Goal: Task Accomplishment & Management: Use online tool/utility

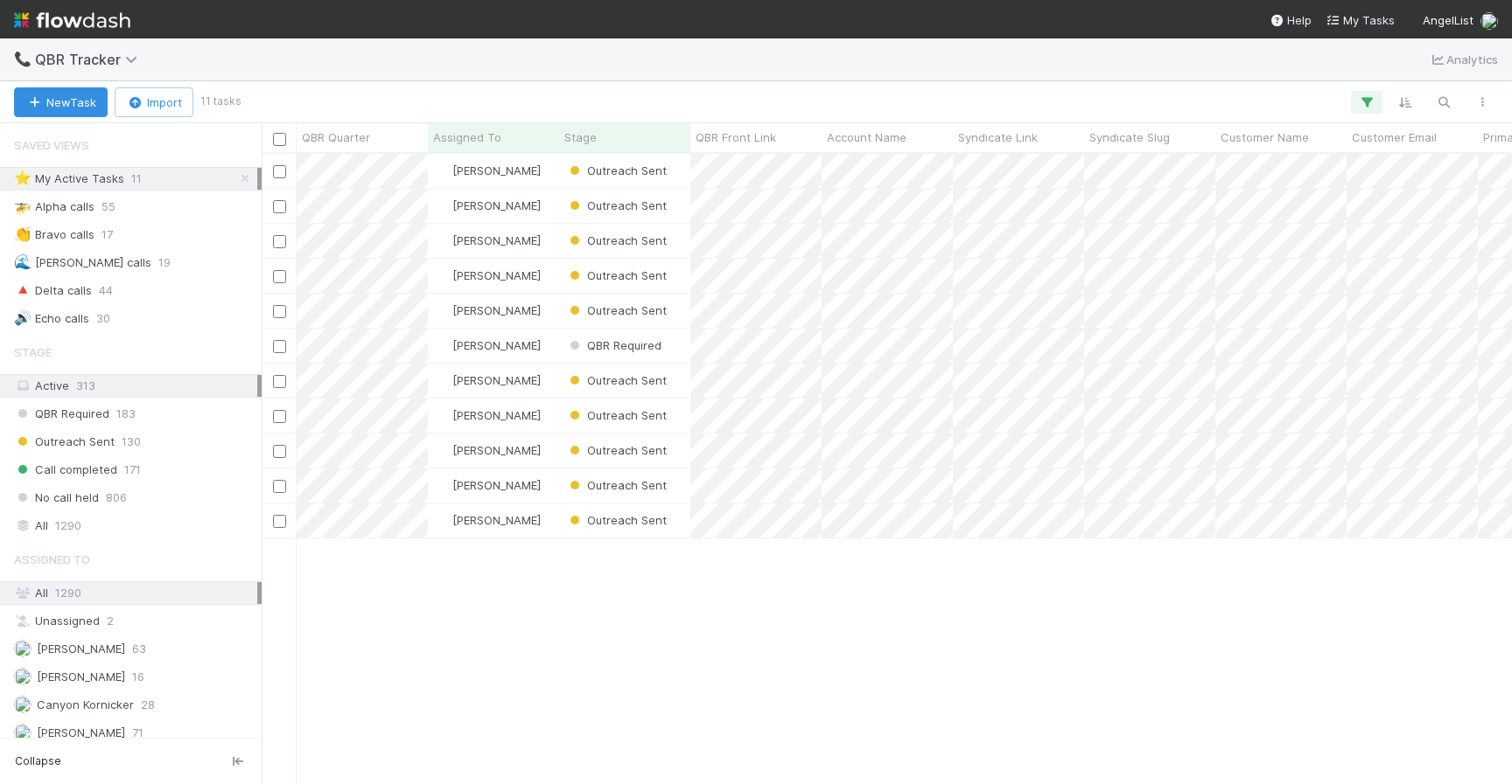
scroll to position [0, 1]
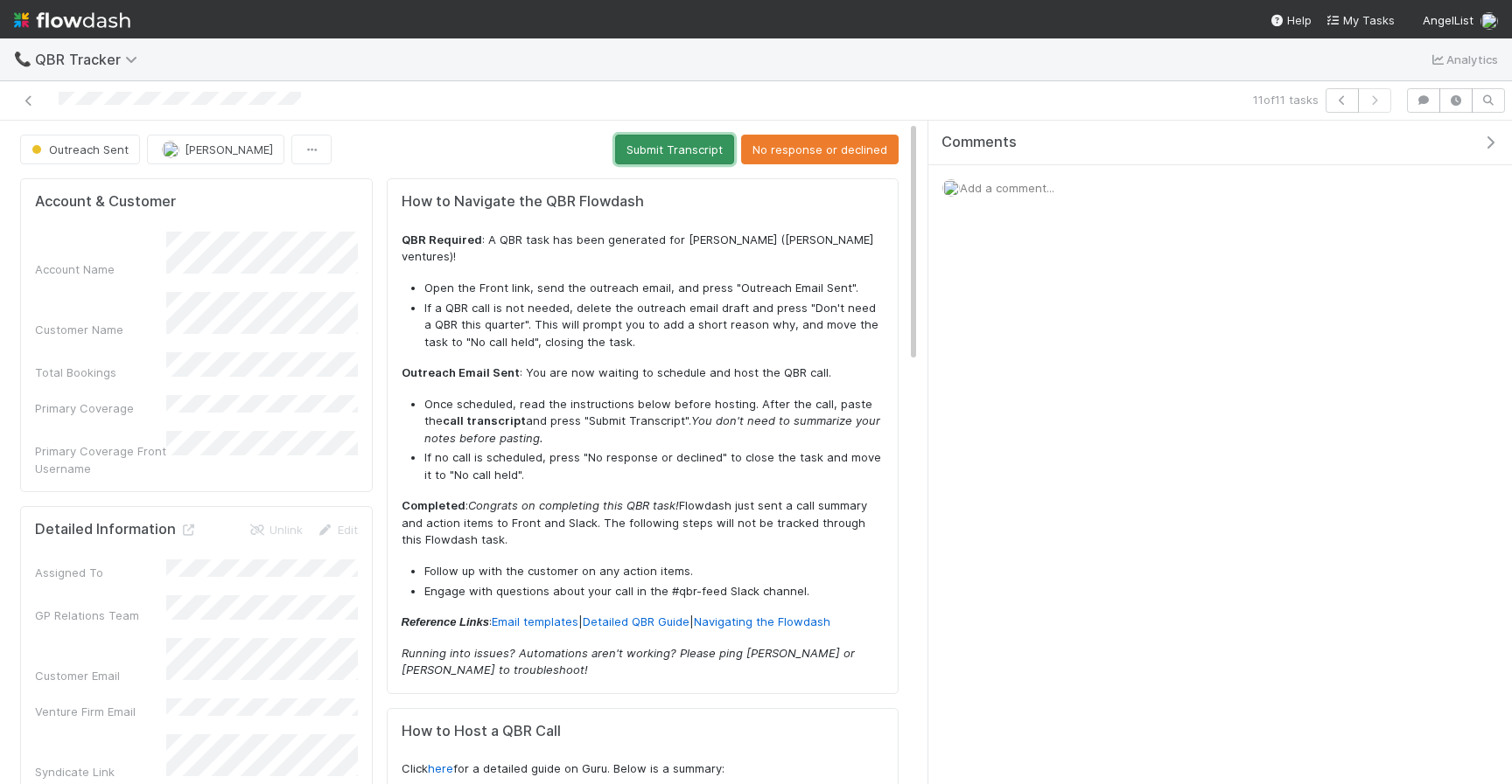
click at [663, 157] on button "Submit Transcript" at bounding box center [675, 150] width 119 height 30
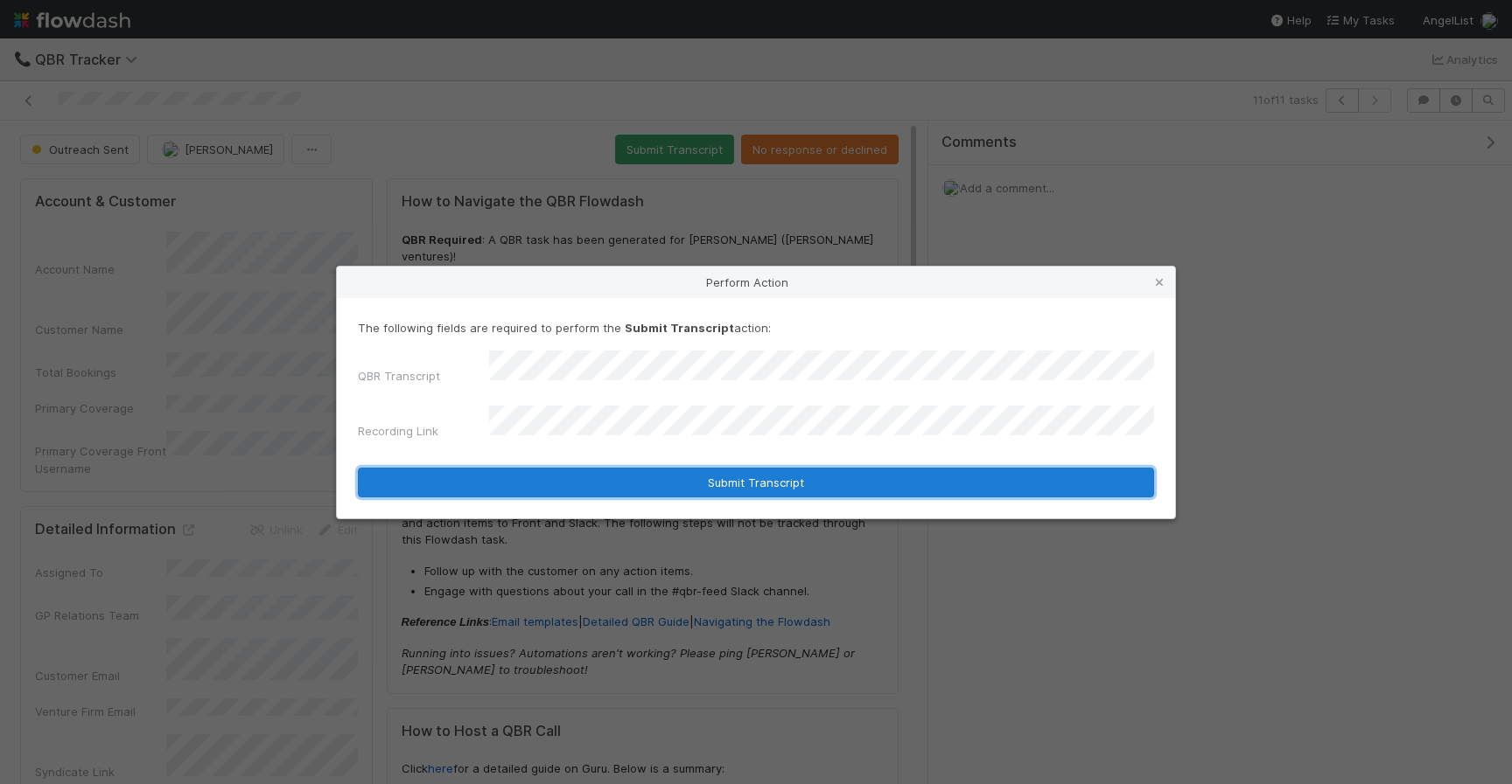
click at [563, 473] on button "Submit Transcript" at bounding box center [756, 483] width 796 height 30
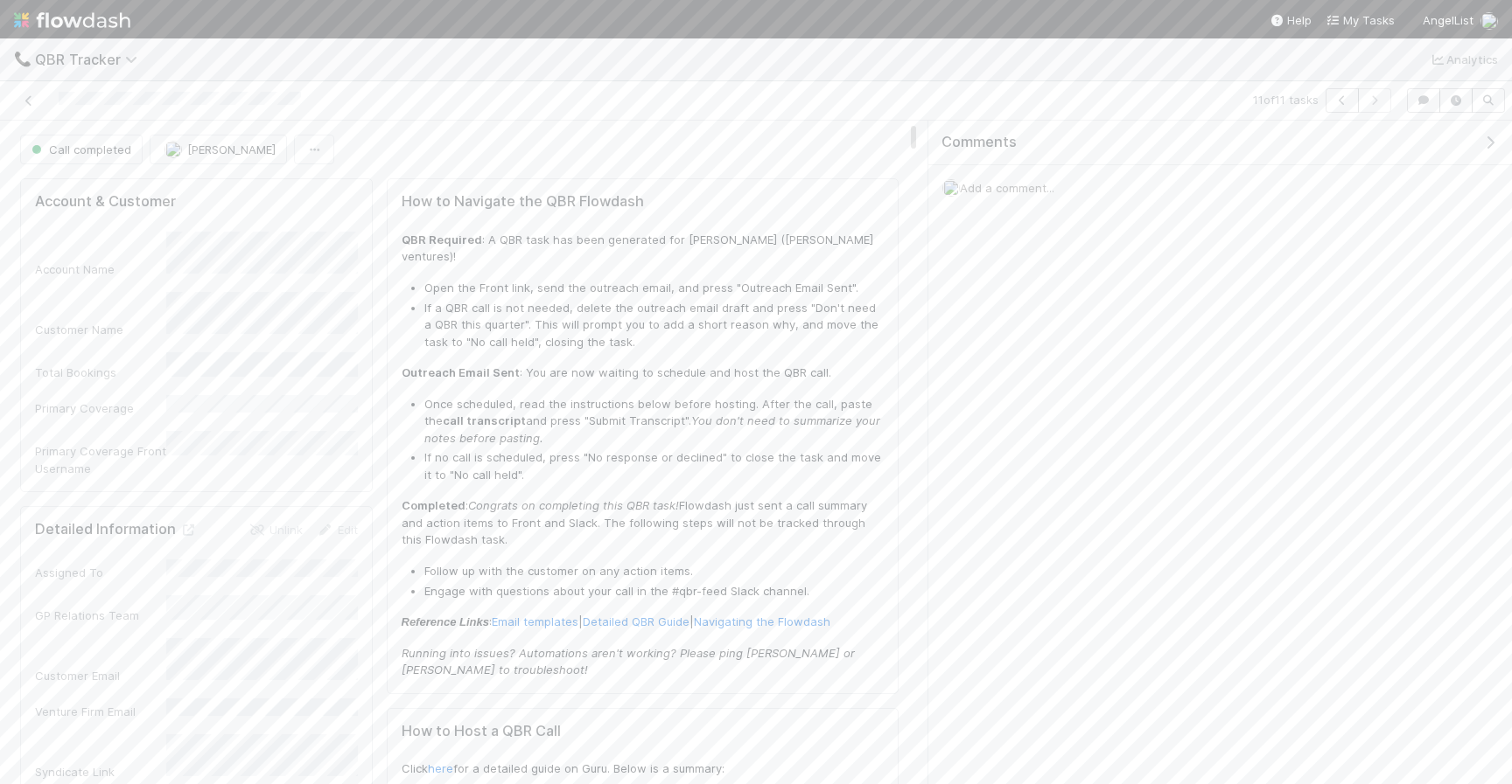
click at [38, 98] on div at bounding box center [357, 100] width 699 height 24
click at [29, 98] on icon at bounding box center [29, 101] width 18 height 11
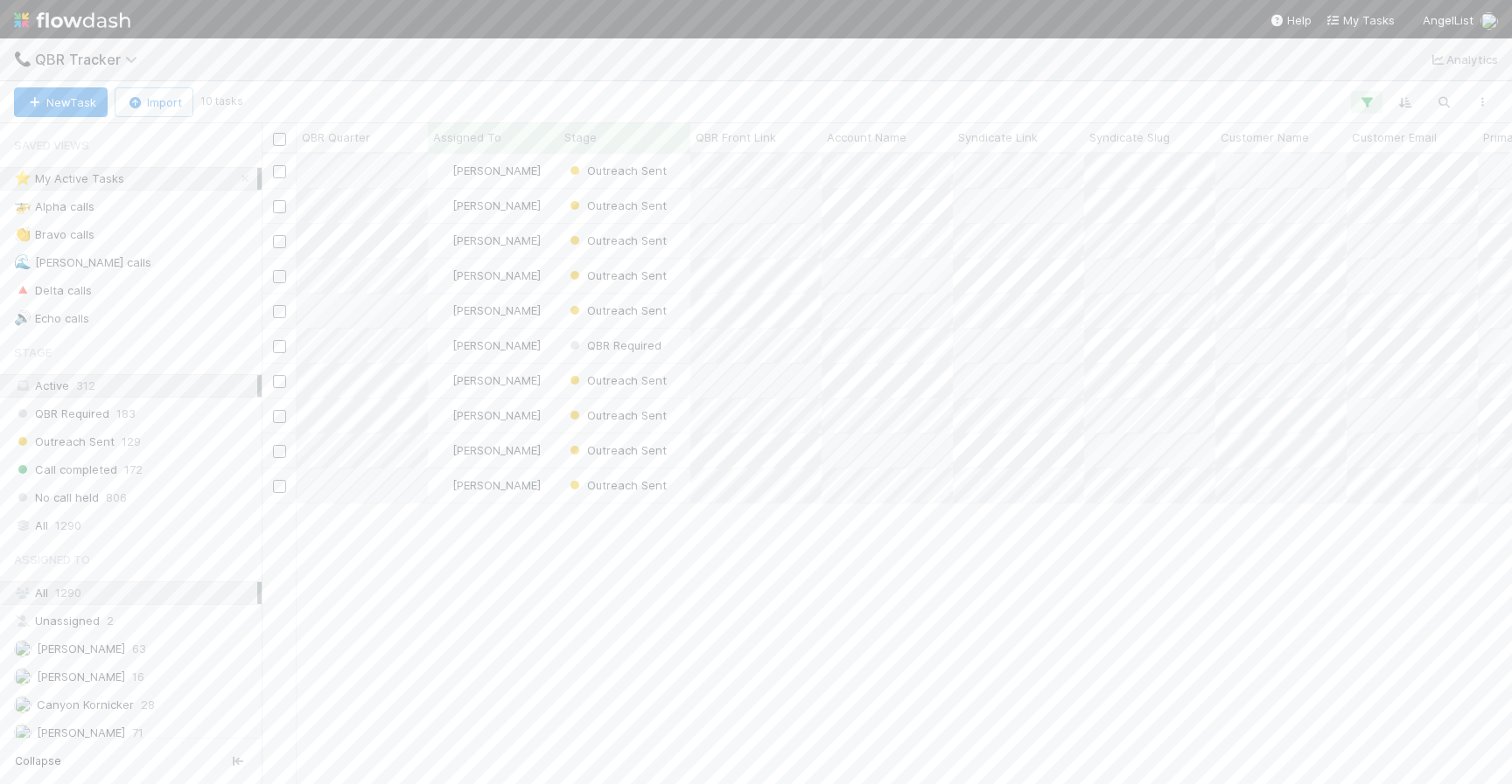
scroll to position [630, 1250]
click at [628, 412] on span "Outreach Sent" at bounding box center [616, 415] width 100 height 14
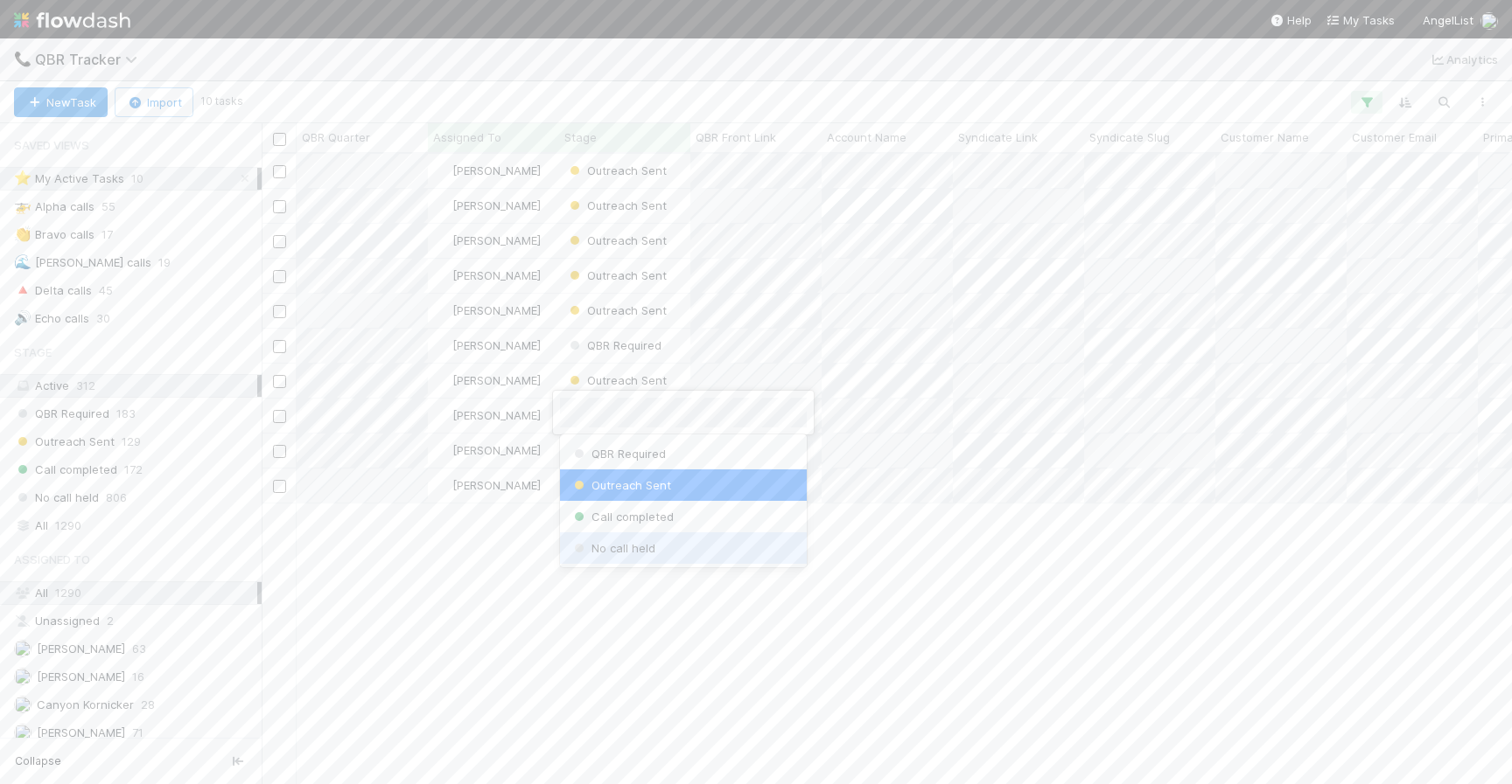
click at [622, 538] on div "No call held" at bounding box center [682, 548] width 246 height 32
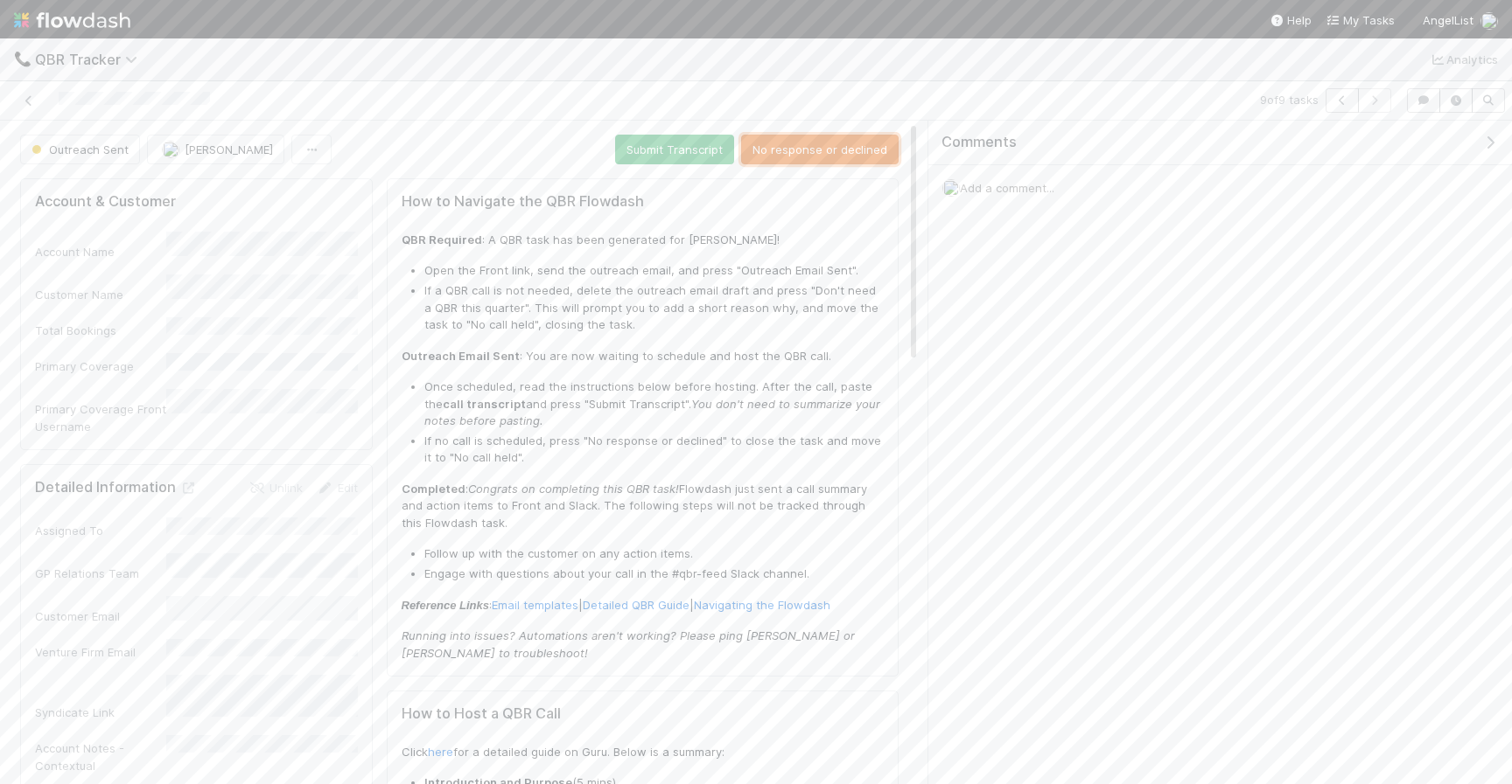
click at [814, 159] on button "No response or declined" at bounding box center [819, 150] width 157 height 30
click at [36, 104] on icon at bounding box center [29, 101] width 18 height 11
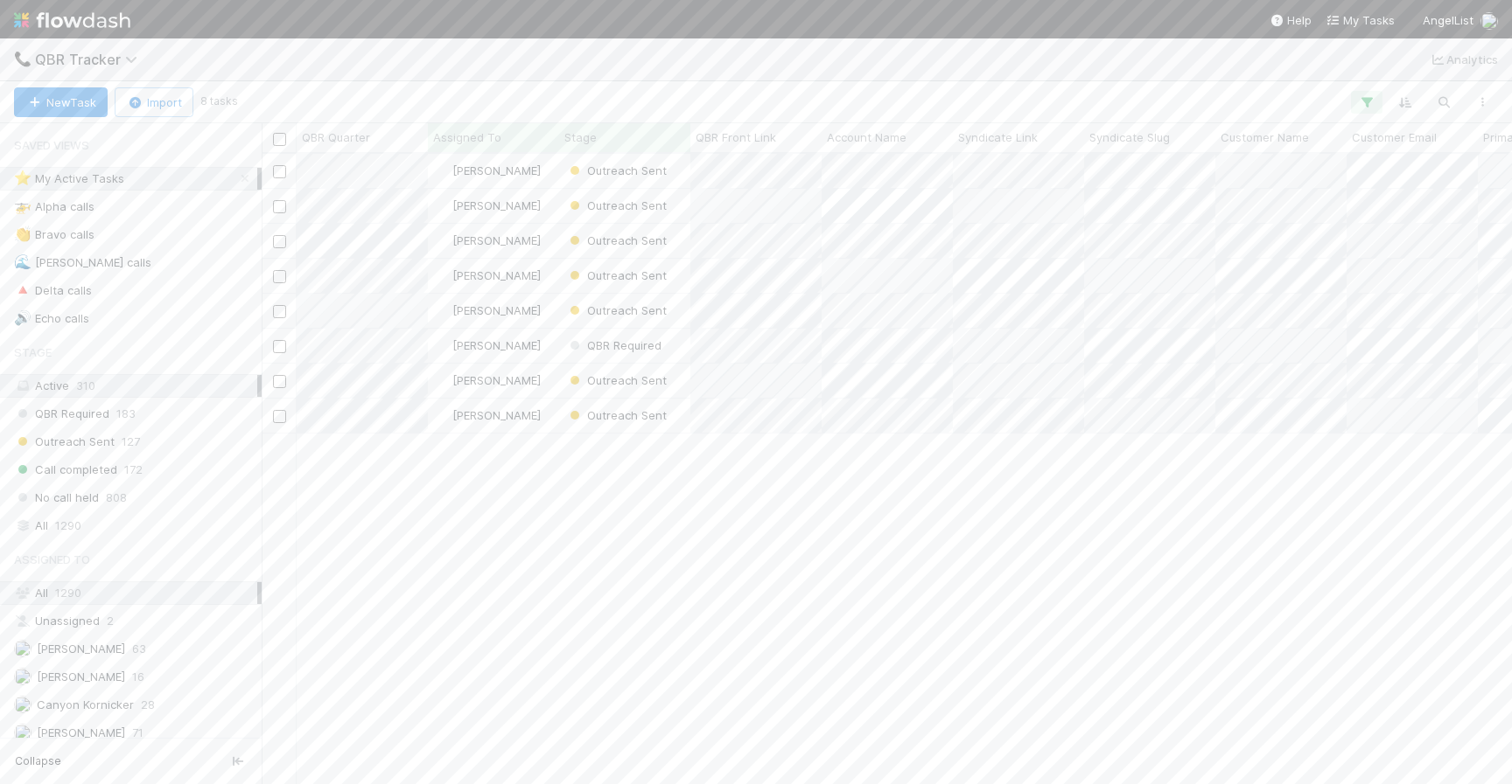
scroll to position [630, 1250]
click at [635, 425] on span "Outreach Sent" at bounding box center [616, 415] width 110 height 22
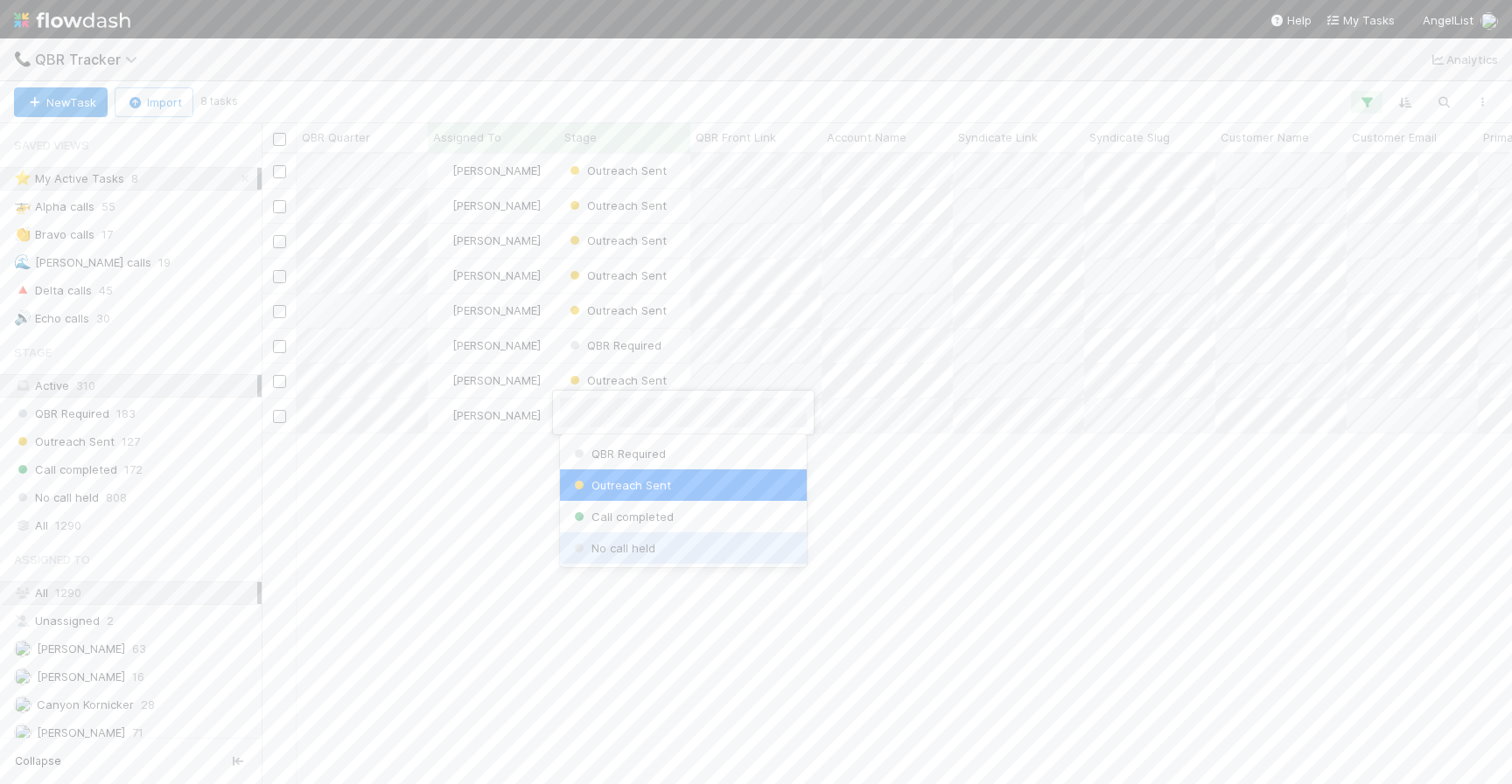
click at [695, 543] on div "No call held" at bounding box center [682, 548] width 246 height 32
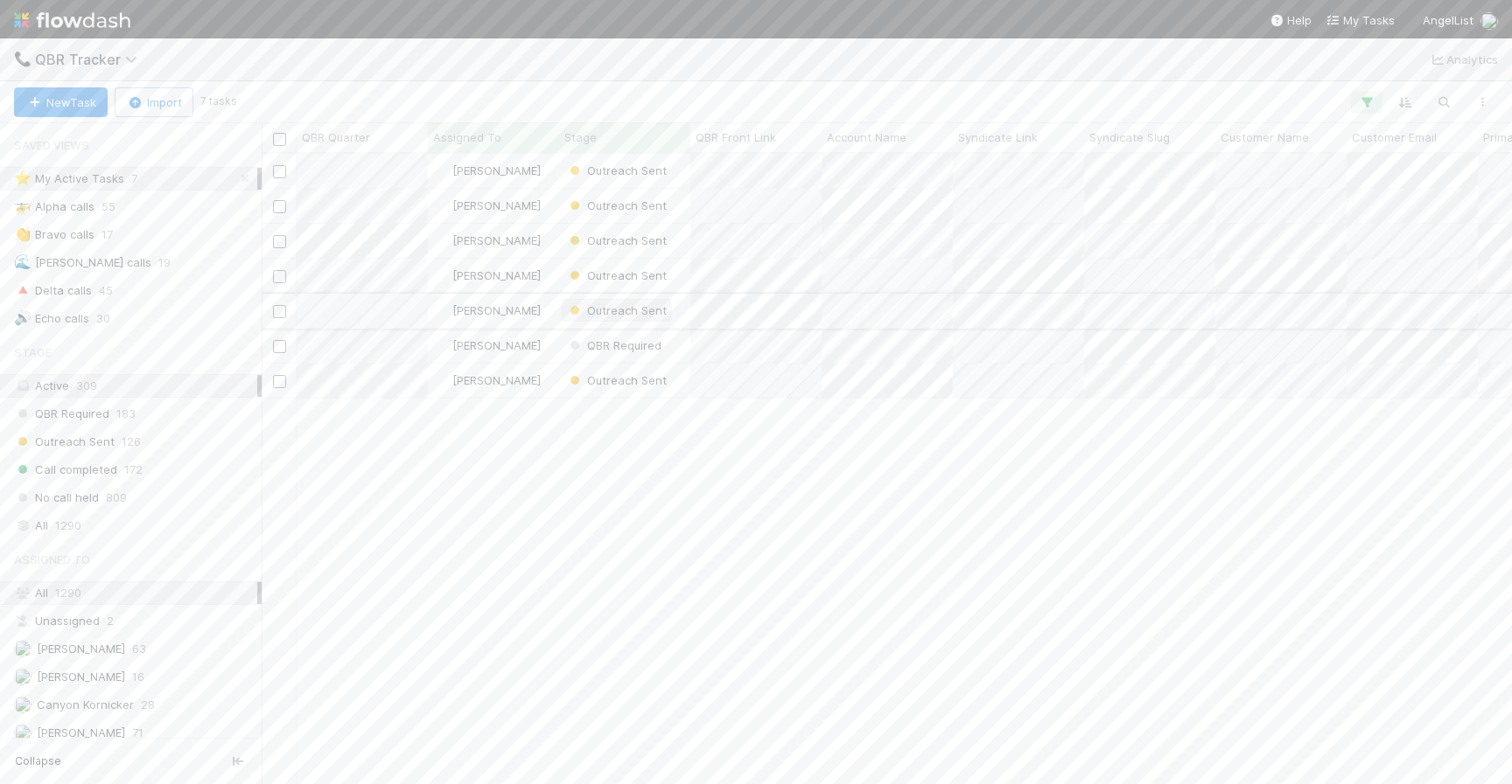
click at [620, 314] on span "Outreach Sent" at bounding box center [616, 310] width 100 height 14
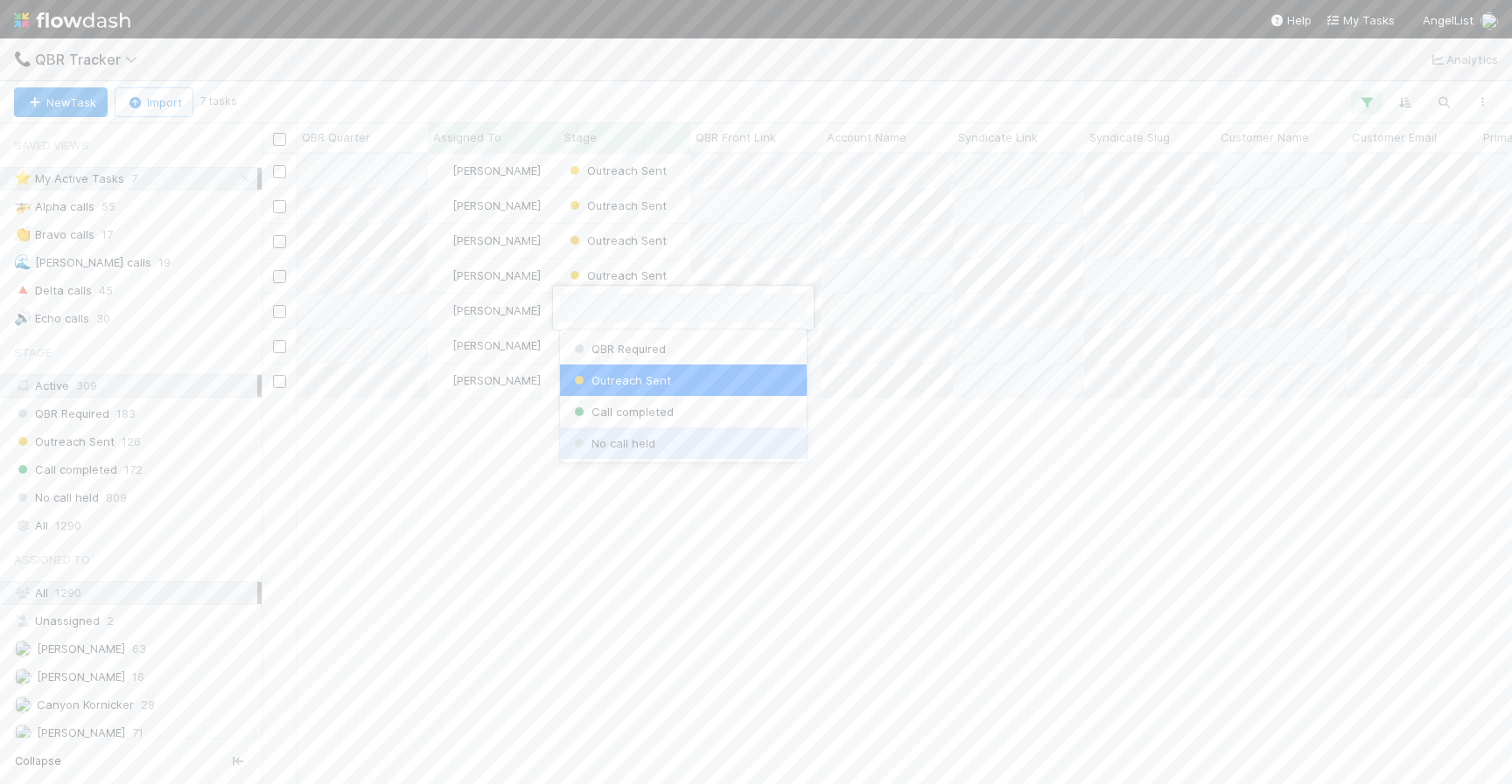
click at [611, 444] on span "No call held" at bounding box center [612, 443] width 85 height 14
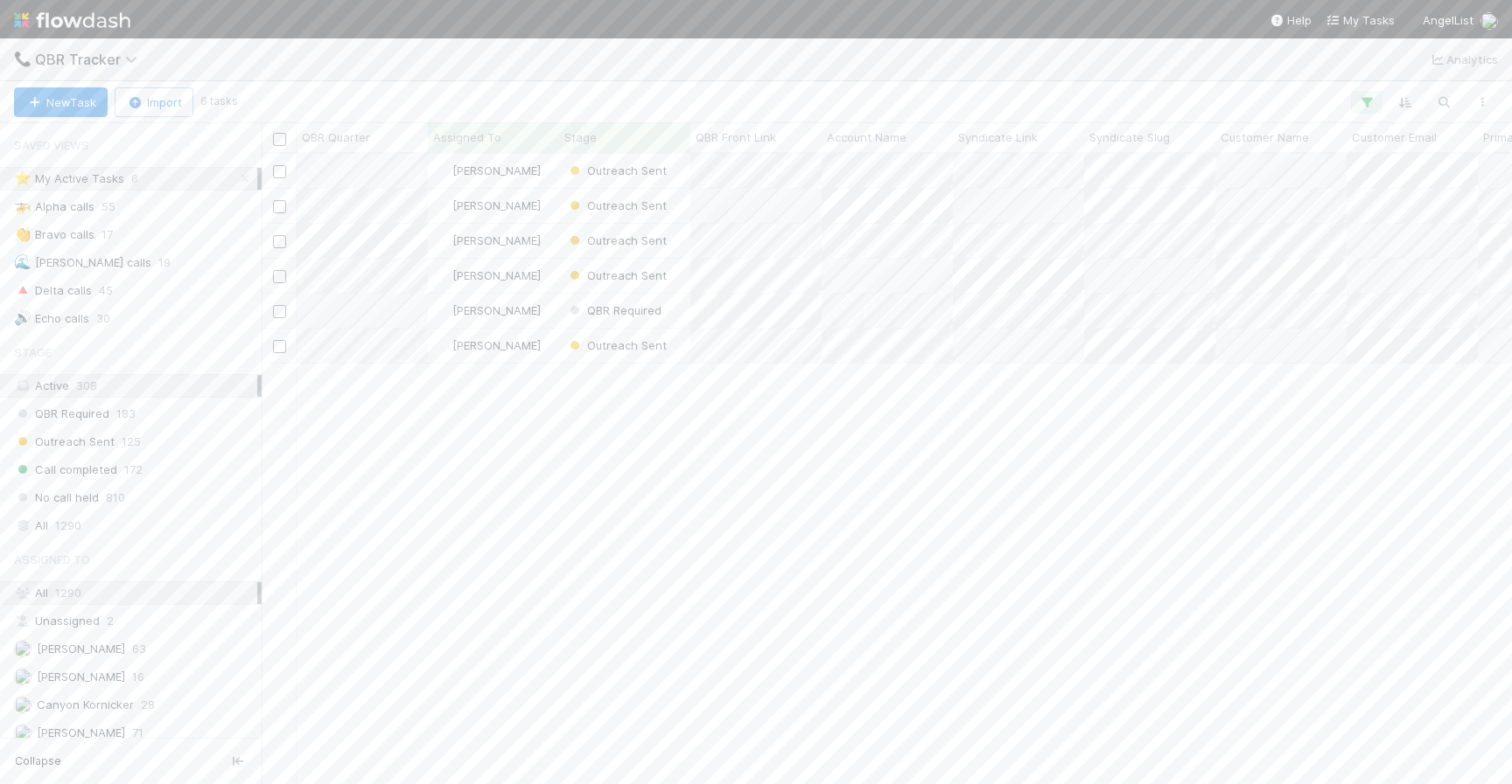
click at [620, 270] on span "Outreach Sent" at bounding box center [616, 275] width 100 height 14
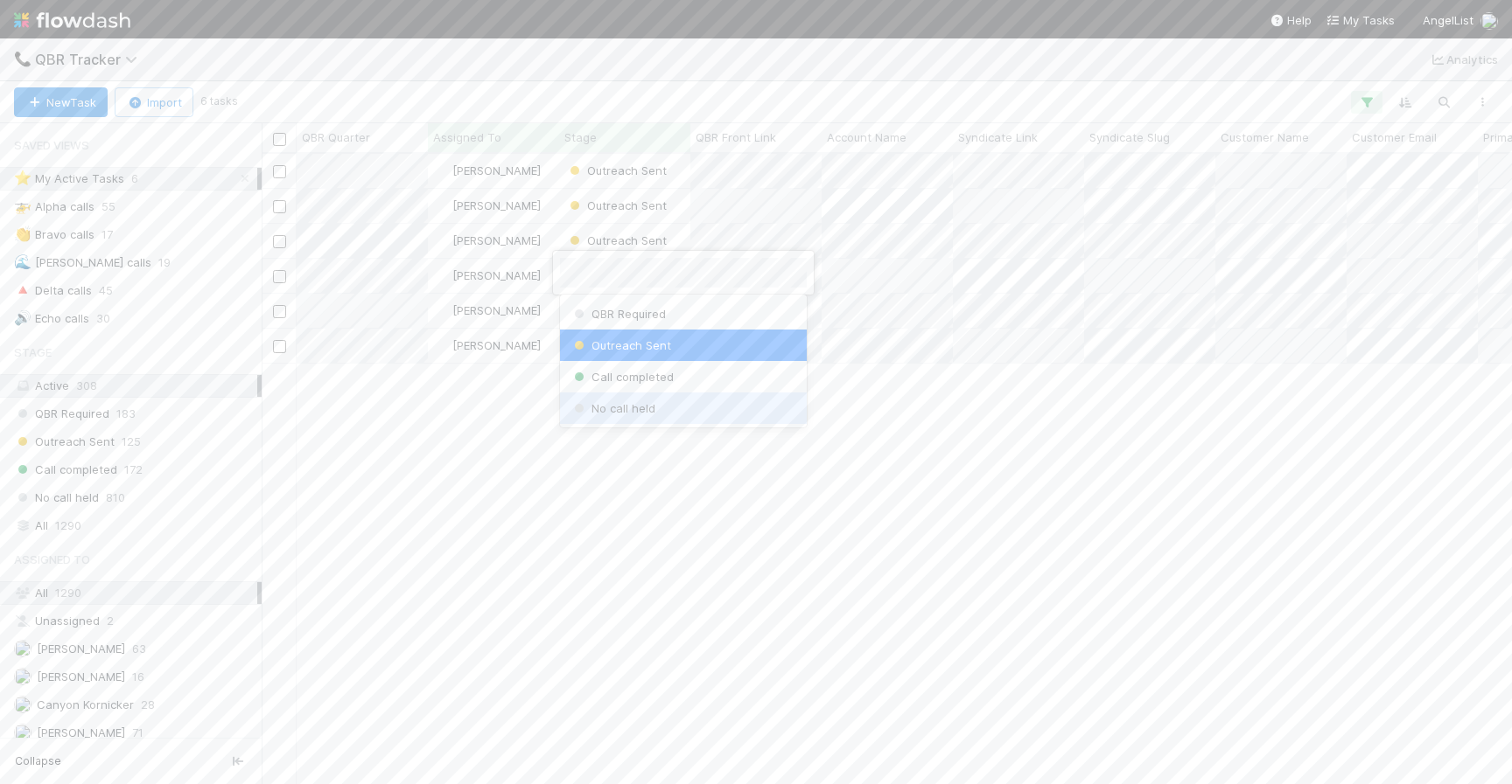
click at [623, 406] on span "No call held" at bounding box center [612, 408] width 85 height 14
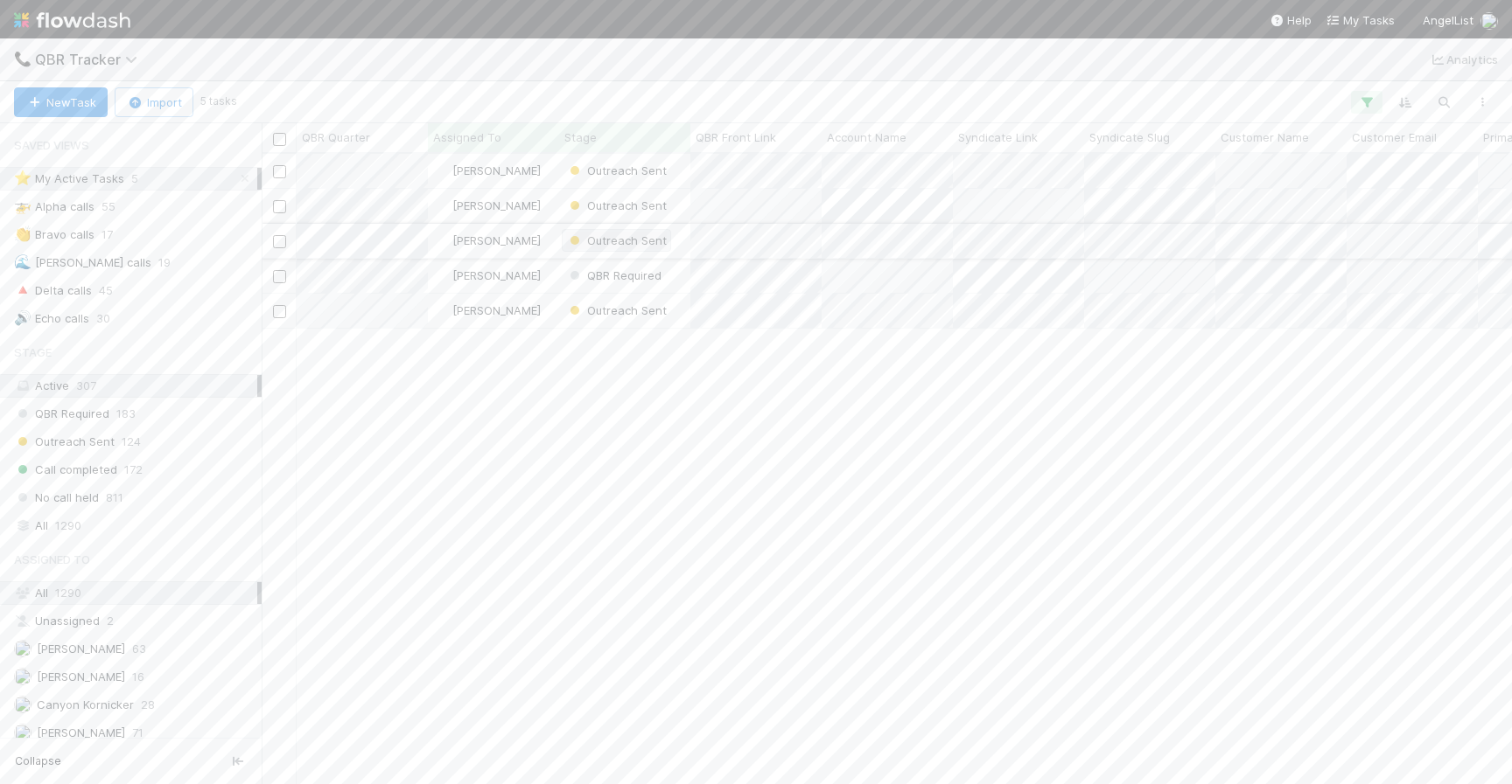
click at [629, 234] on span "Outreach Sent" at bounding box center [616, 240] width 100 height 14
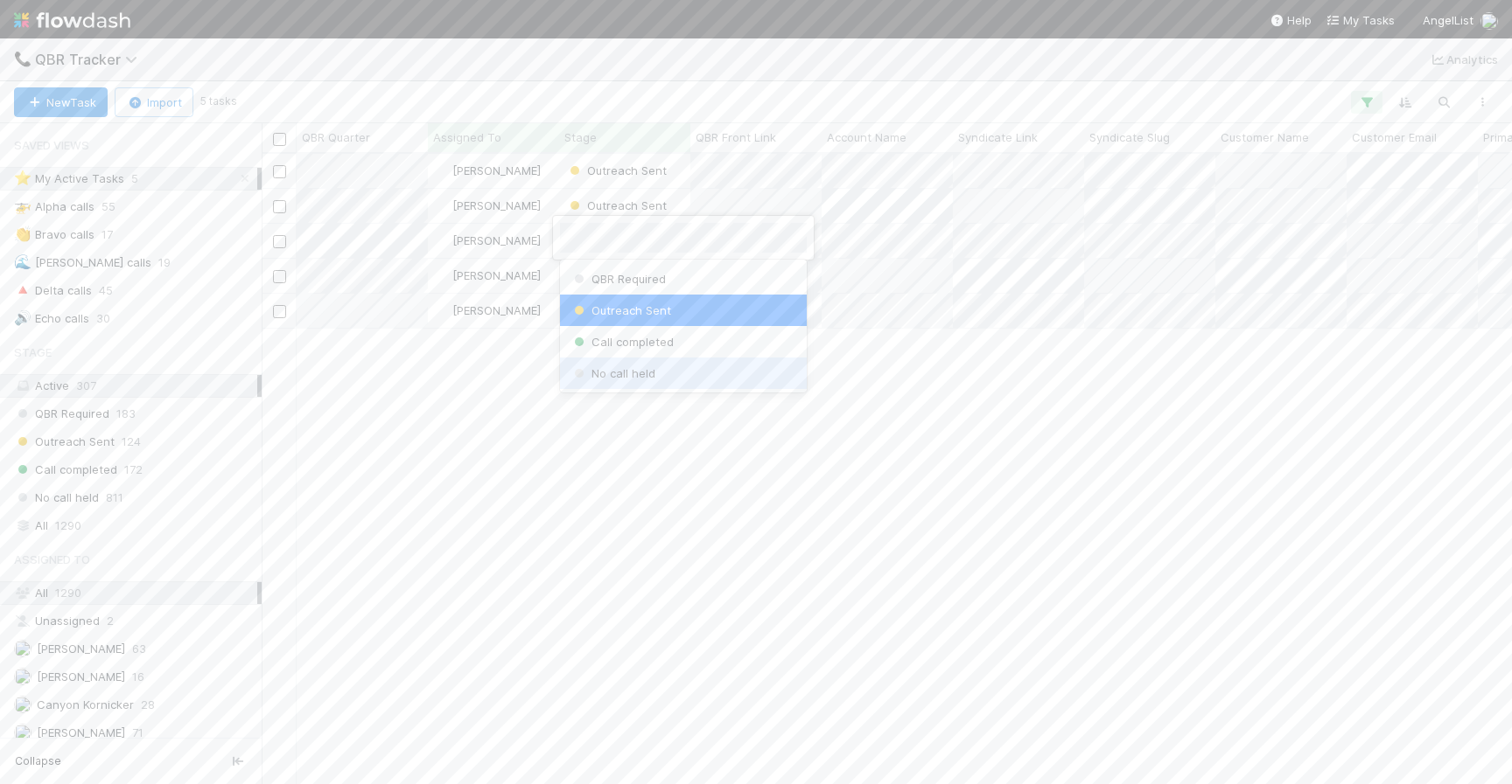
click at [632, 368] on span "No call held" at bounding box center [612, 372] width 85 height 14
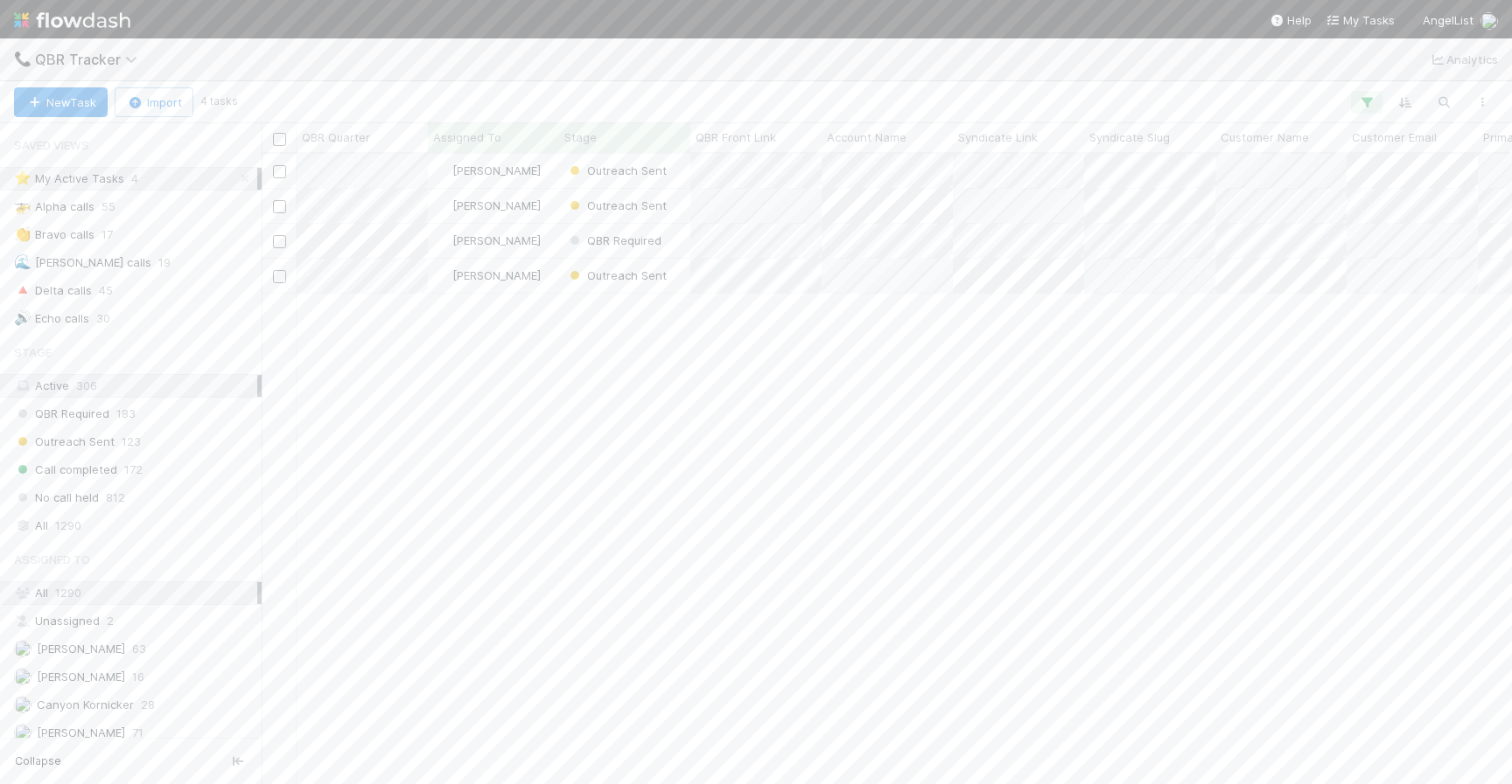
click at [632, 368] on div "[PERSON_NAME] Outreach Sent [DATE] 5:07:34 AM [DATE] 5:50:04 PM 1 [PERSON_NAME]…" at bounding box center [886, 468] width 1250 height 629
click at [88, 522] on span "[PERSON_NAME]" at bounding box center [81, 516] width 88 height 14
click at [1369, 97] on icon "button" at bounding box center [1366, 102] width 18 height 16
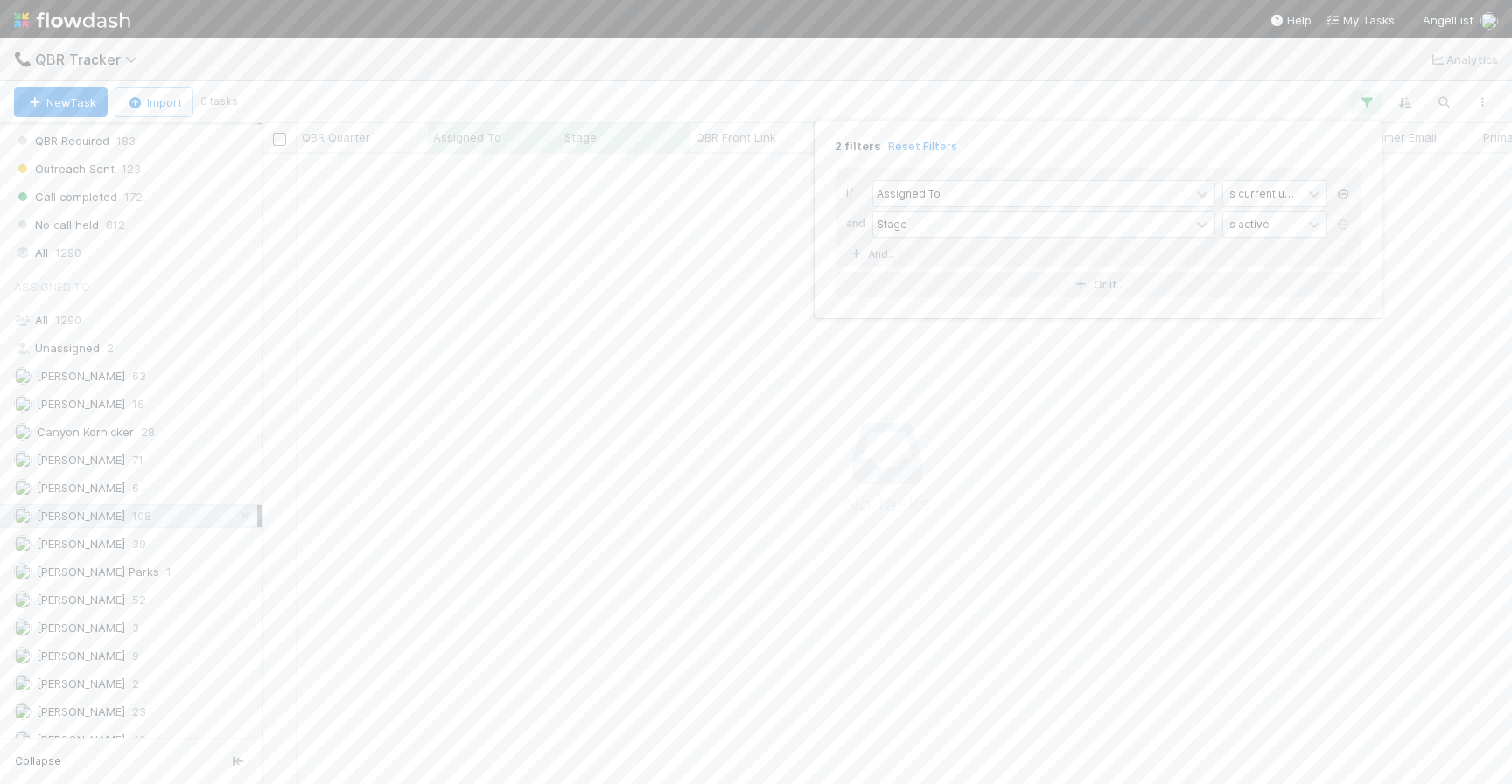
click at [1341, 188] on link at bounding box center [1343, 194] width 18 height 16
click at [787, 736] on div "Add Filter" at bounding box center [756, 392] width 1512 height 784
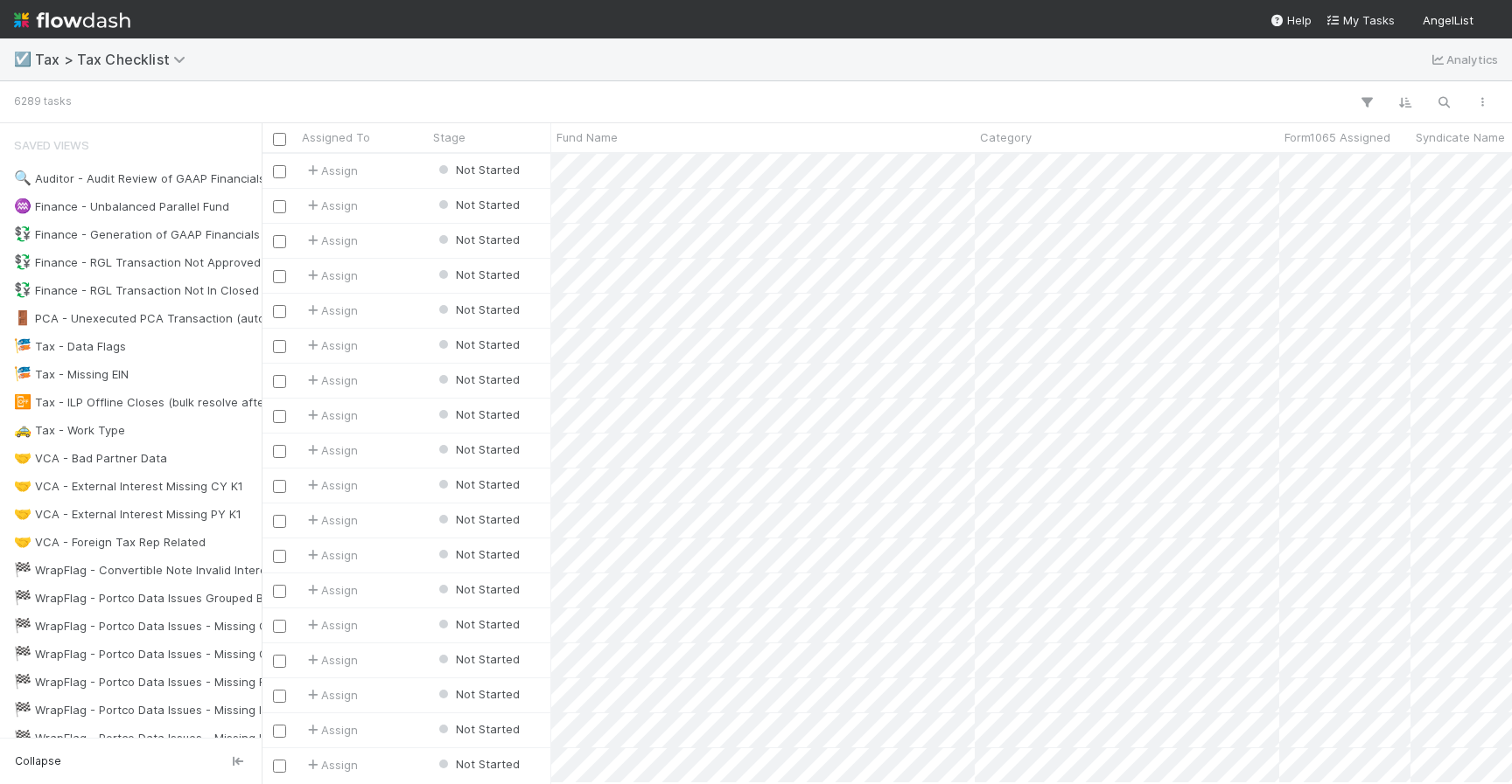
scroll to position [0, 1]
click at [1440, 108] on icon "button" at bounding box center [1443, 102] width 18 height 16
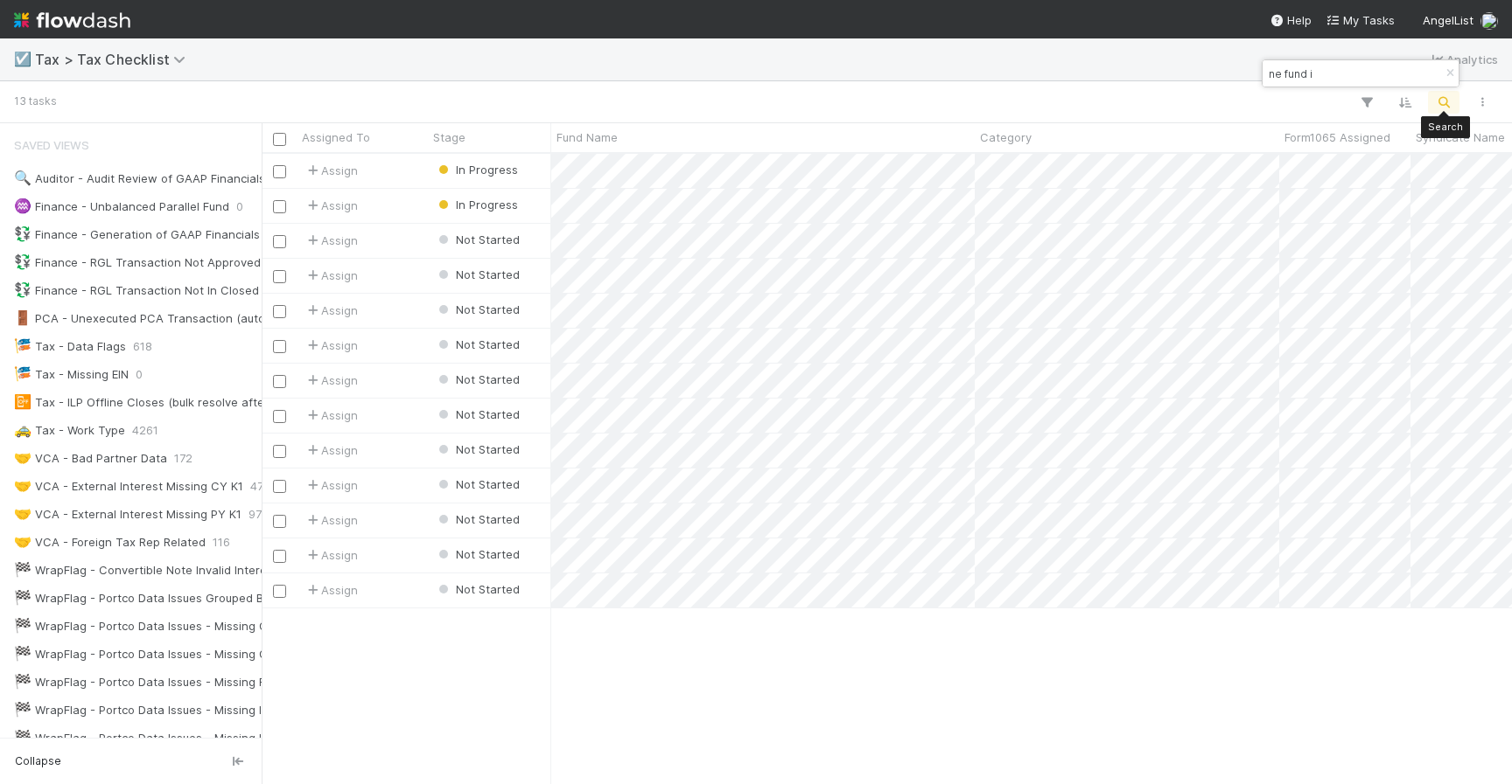
scroll to position [630, 1250]
type input "ne fund i"
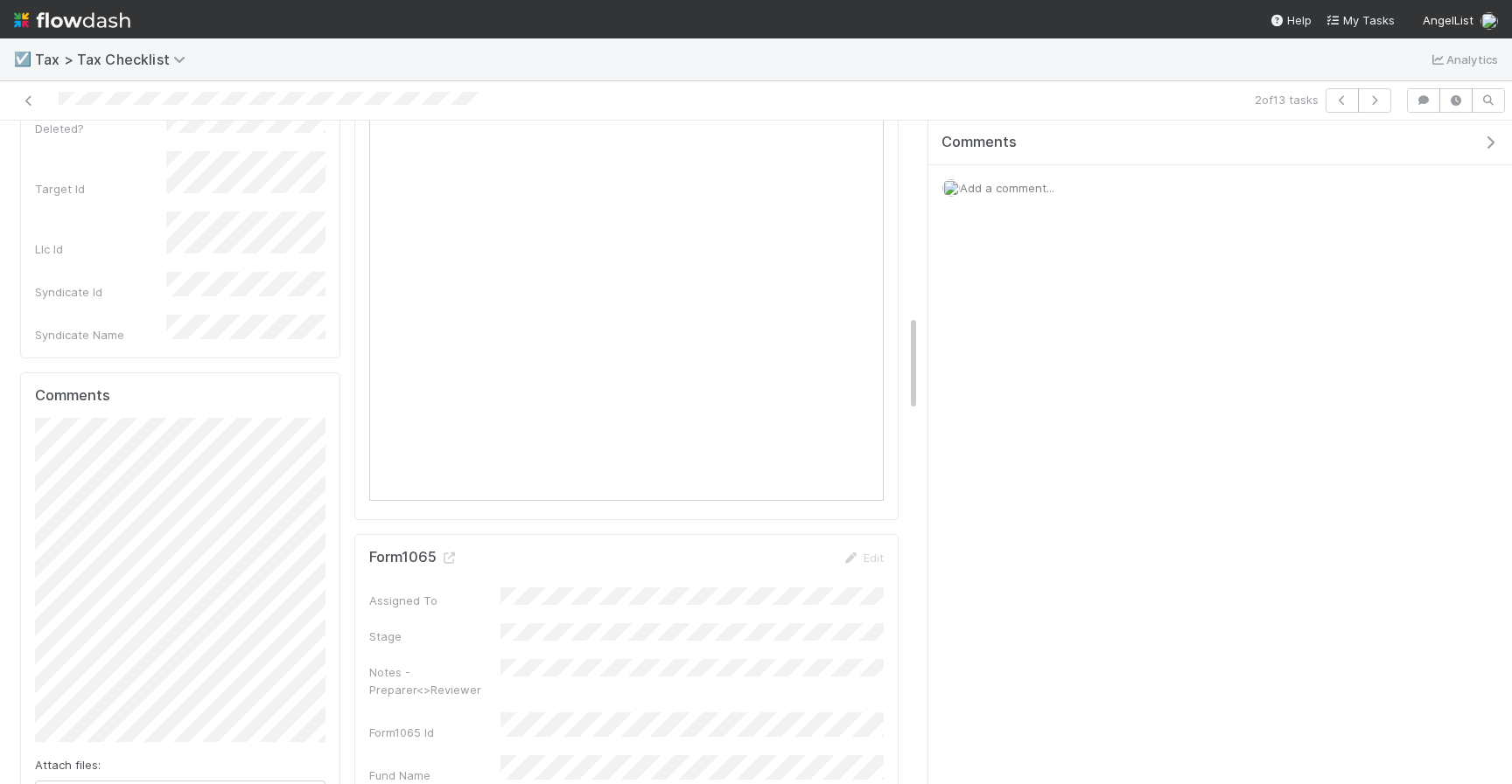
scroll to position [46, 0]
